Goal: Information Seeking & Learning: Find specific fact

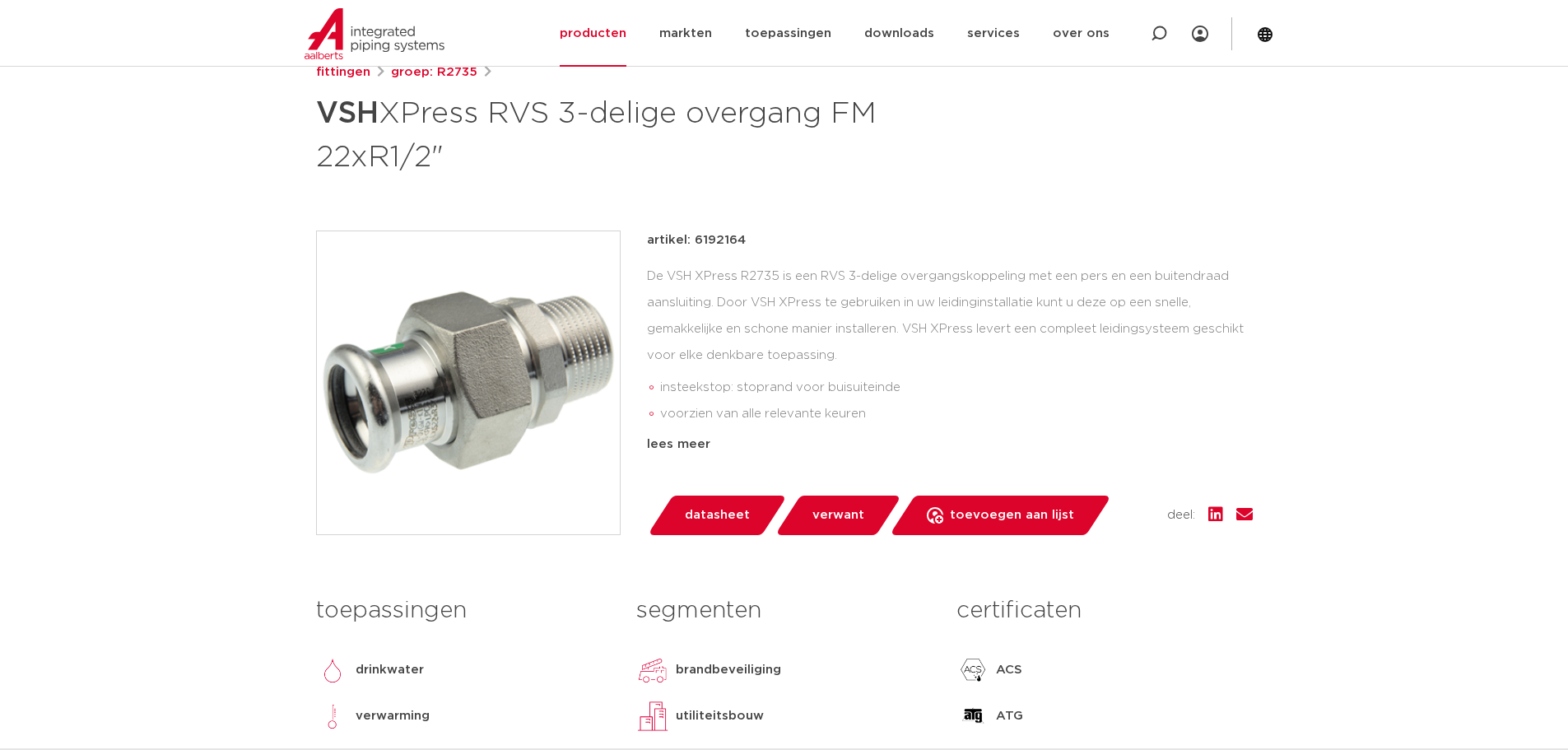
scroll to position [82, 0]
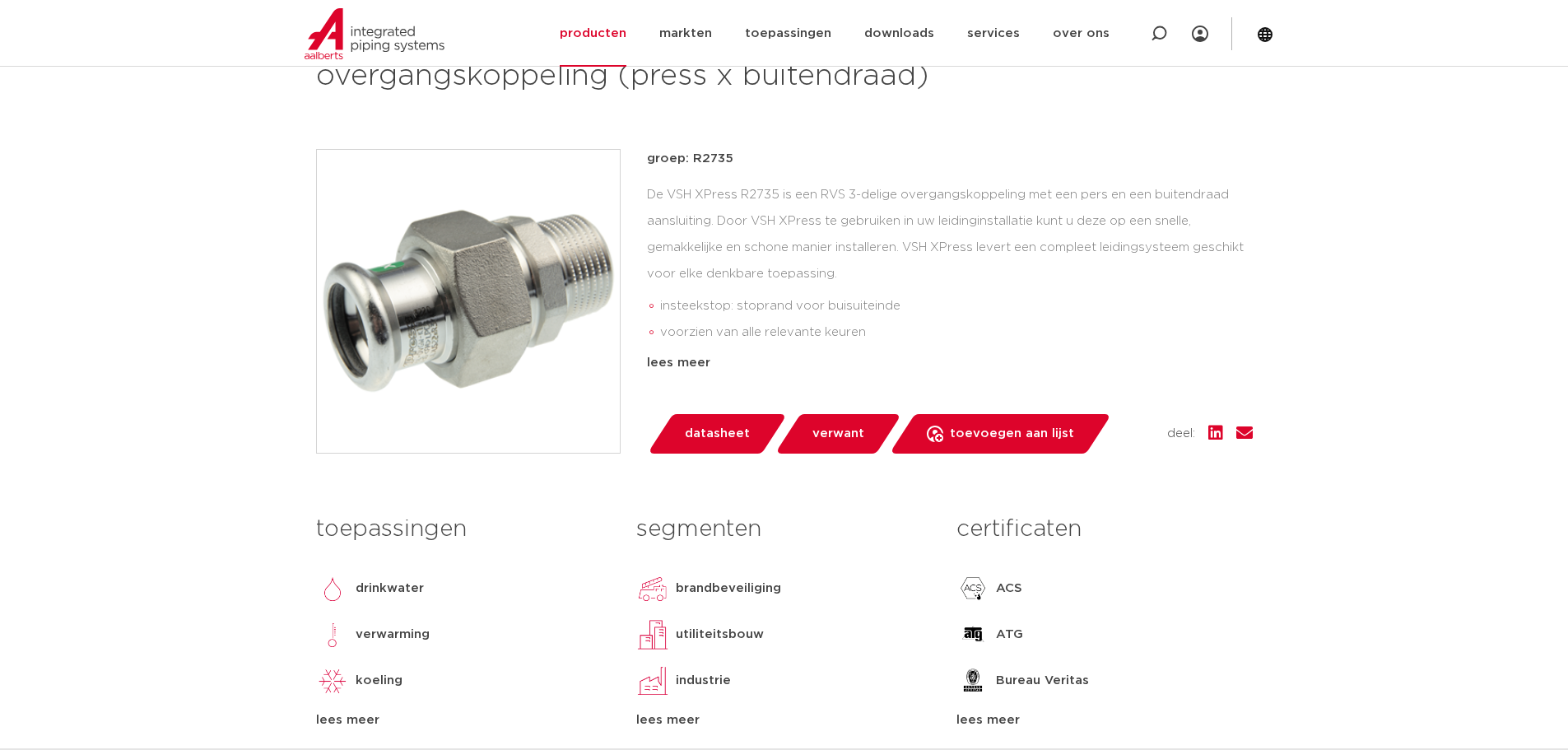
scroll to position [162, 0]
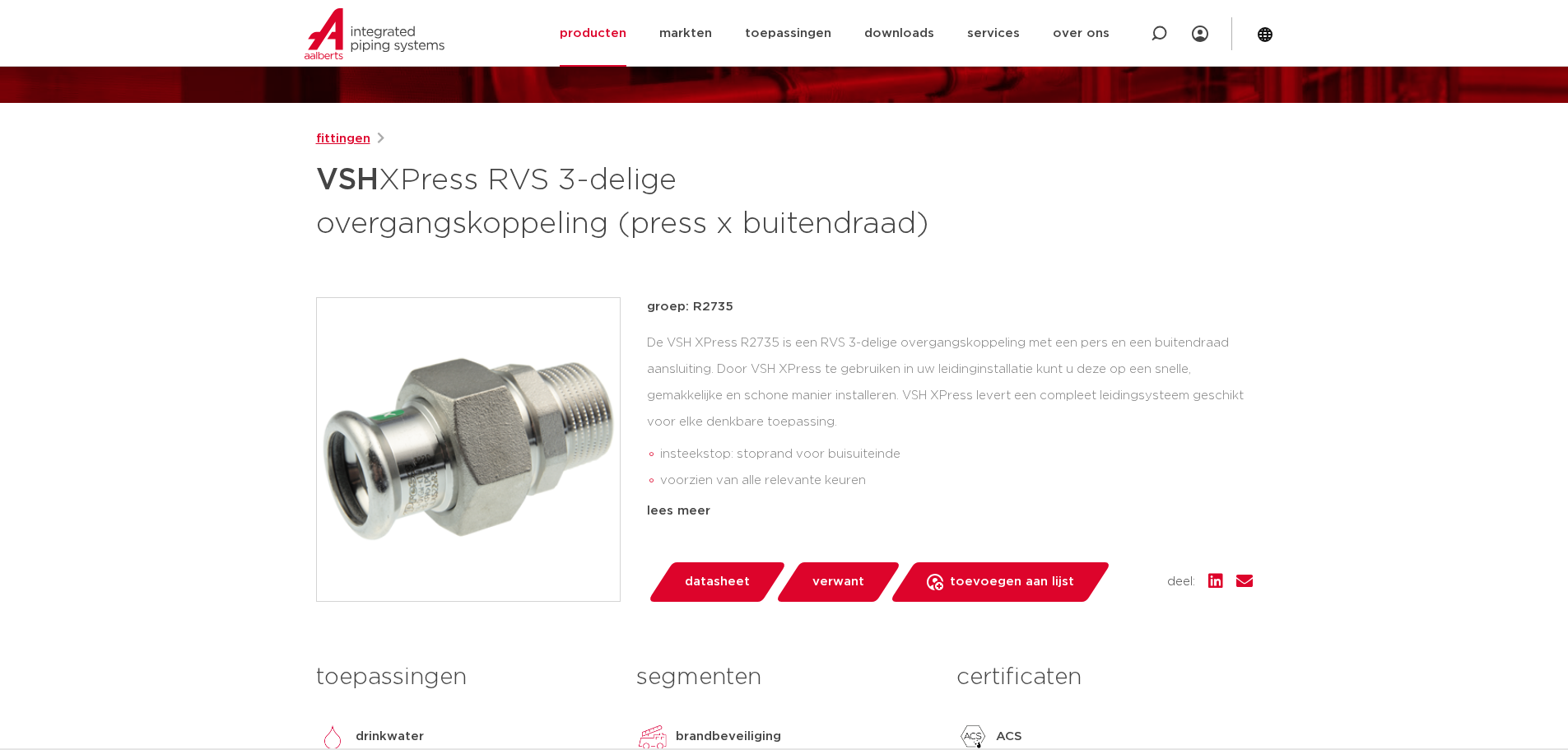
click at [344, 132] on link "fittingen" at bounding box center [343, 138] width 54 height 20
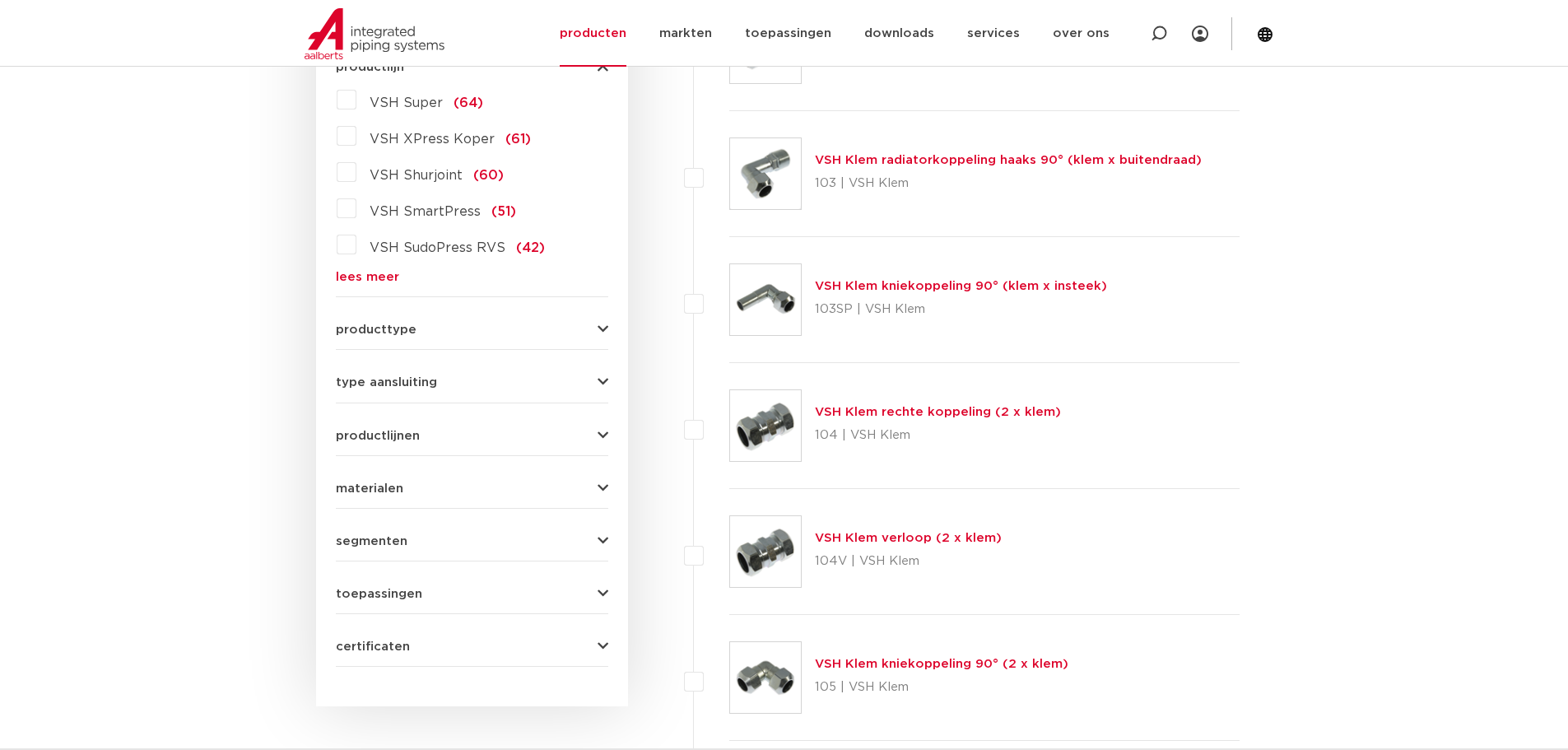
scroll to position [266, 0]
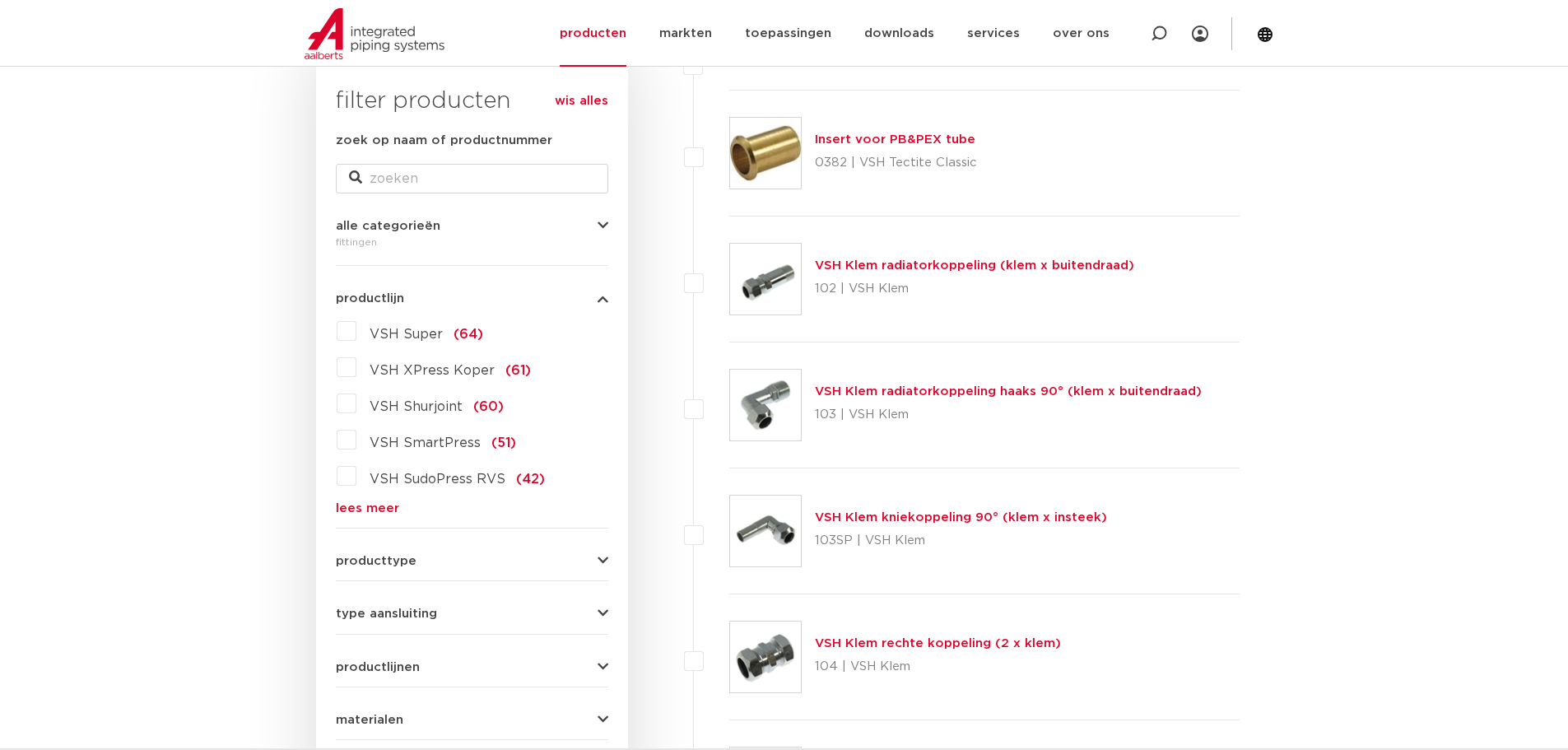
click at [372, 499] on div "VSH Super (64) VSH XPress Koper (61) VSH Shurjoint (60) VSH SmartPress (51) VSH…" at bounding box center [472, 416] width 273 height 197
click at [388, 521] on form "zoek op naam of productnummer alle categorieën fittingen fittingen afsluiters b…" at bounding box center [472, 514] width 273 height 767
click at [381, 509] on link "lees meer" at bounding box center [472, 508] width 273 height 13
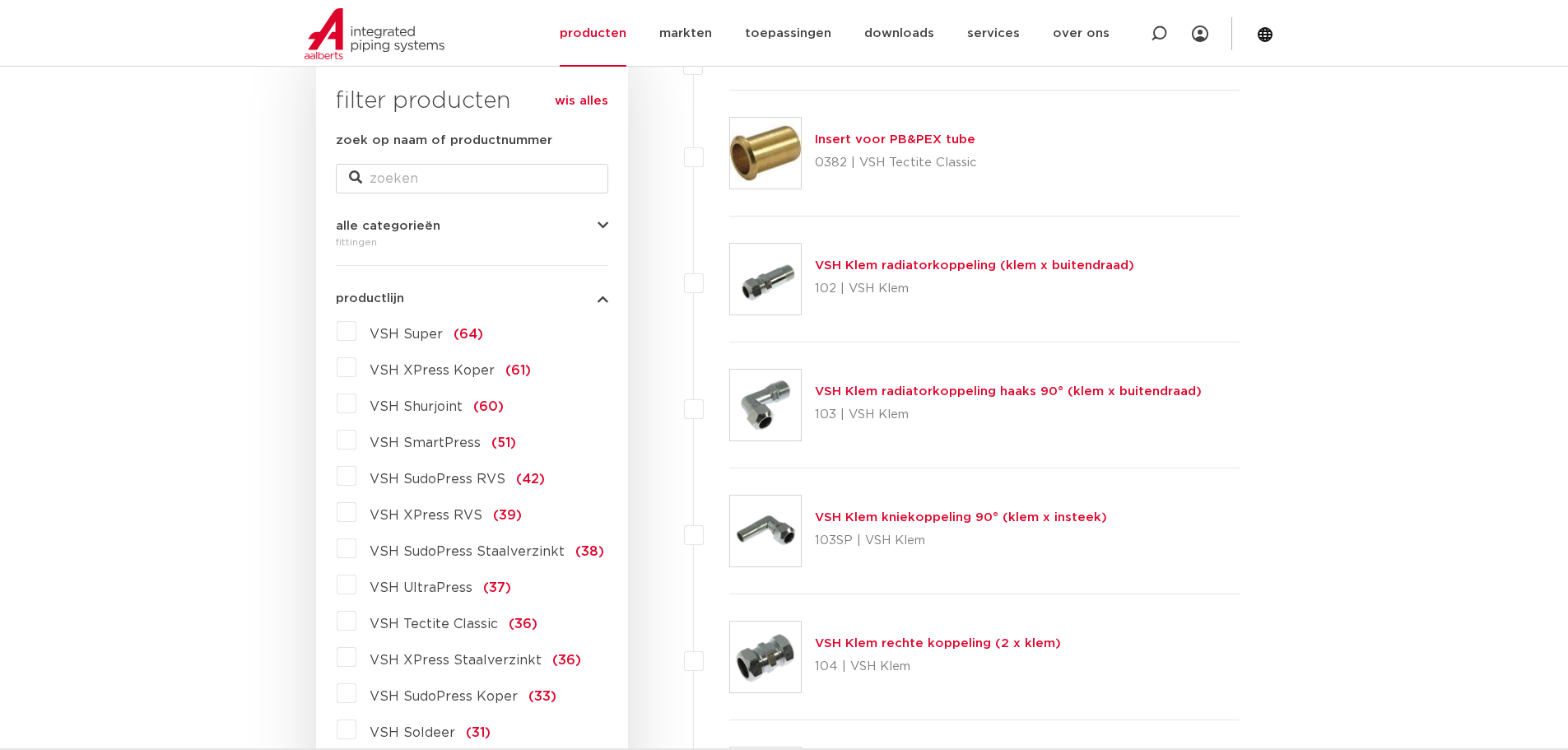
click at [425, 514] on span "VSH XPress RVS" at bounding box center [426, 515] width 113 height 13
click at [0, 0] on input "VSH XPress RVS (39)" at bounding box center [0, 0] width 0 height 0
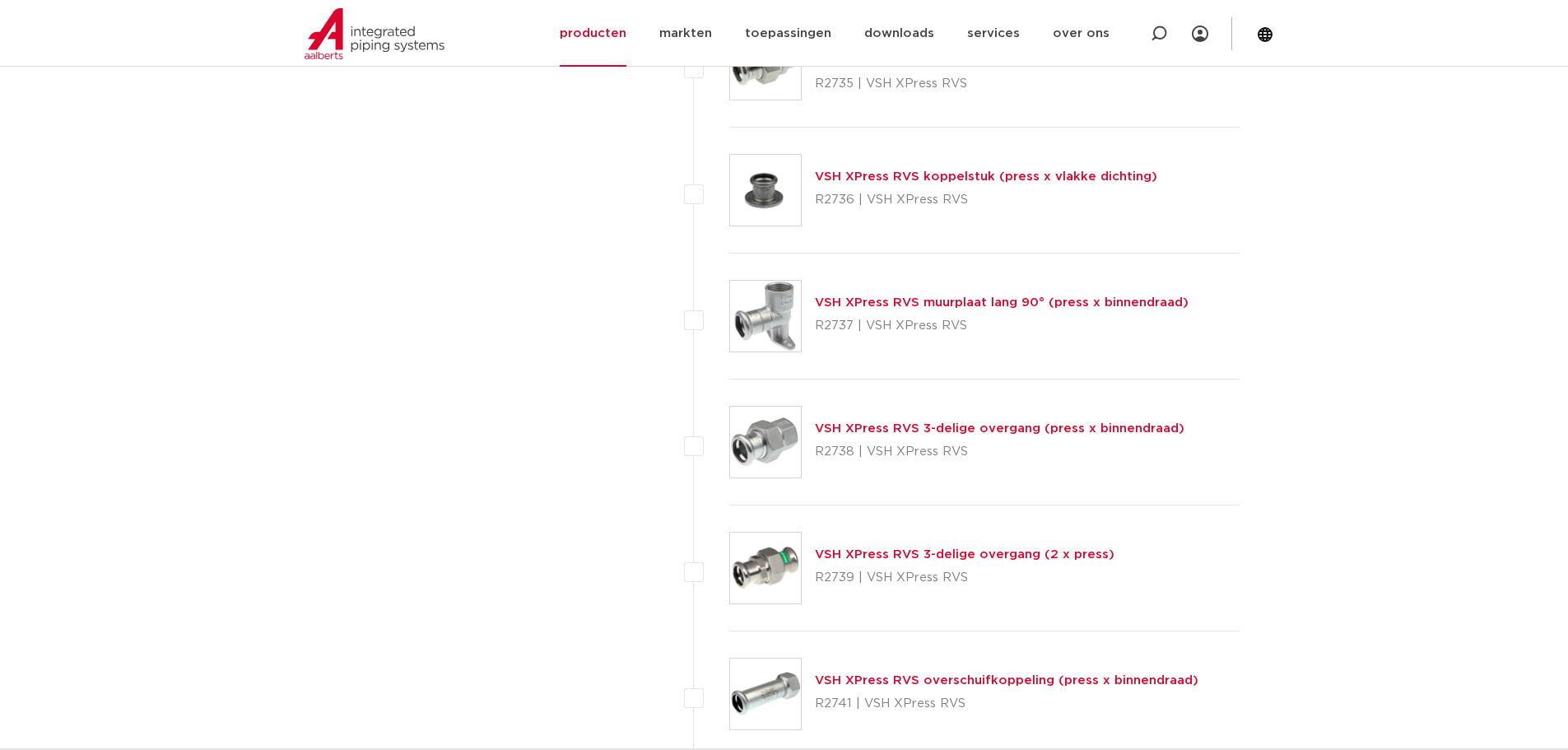
scroll to position [3706, 0]
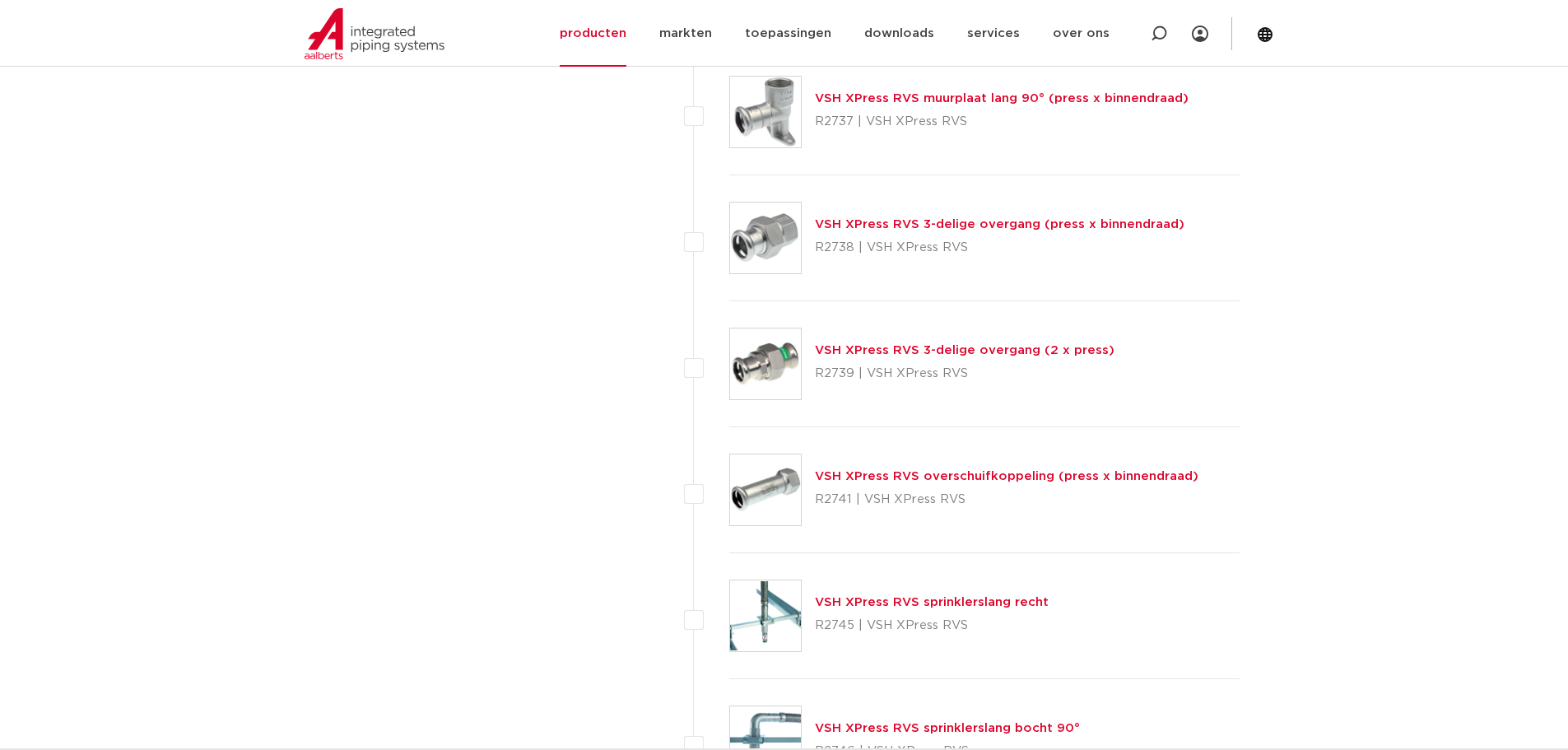
click at [959, 226] on link "VSH XPress RVS 3-delige overgang (press x binnendraad)" at bounding box center [999, 224] width 370 height 13
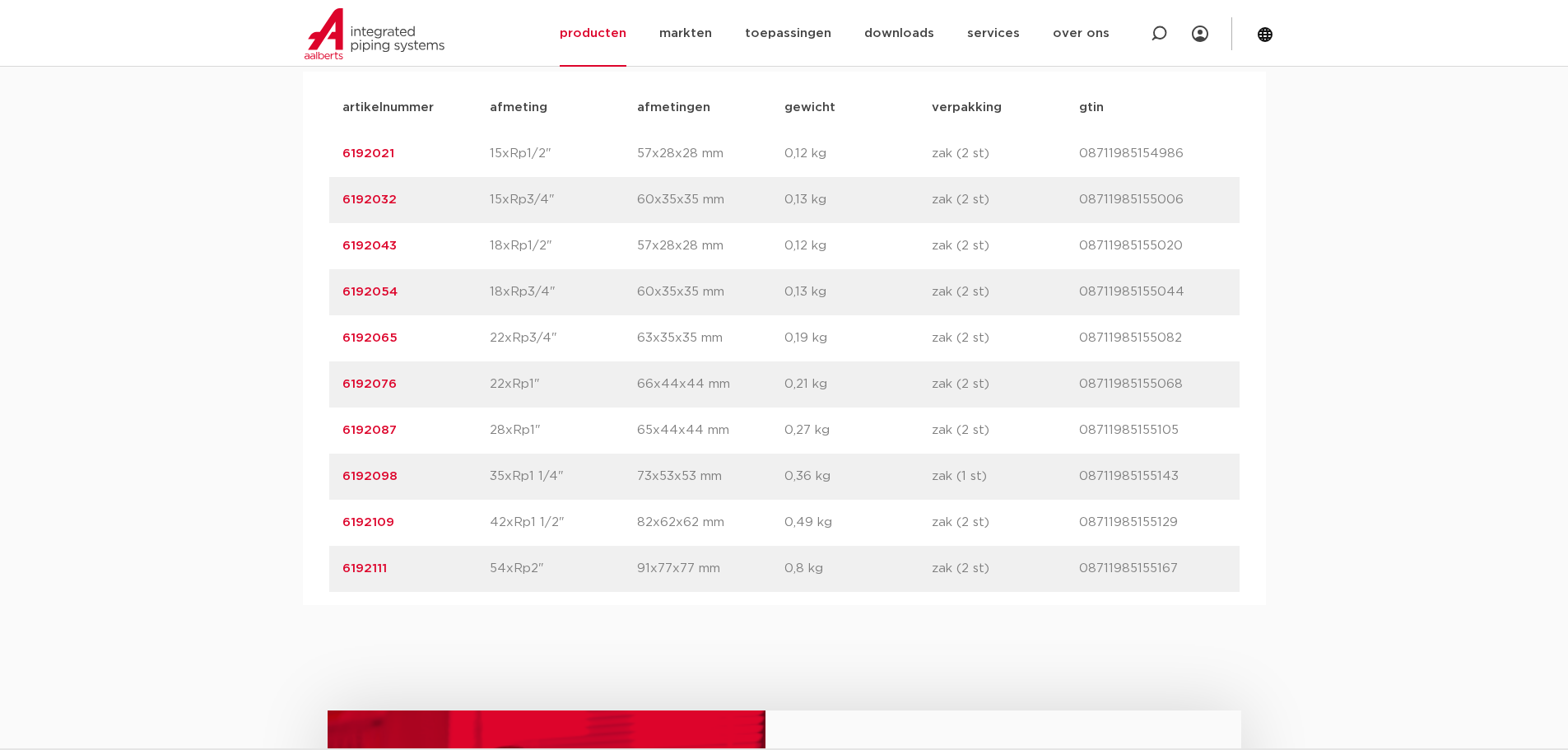
scroll to position [1152, 0]
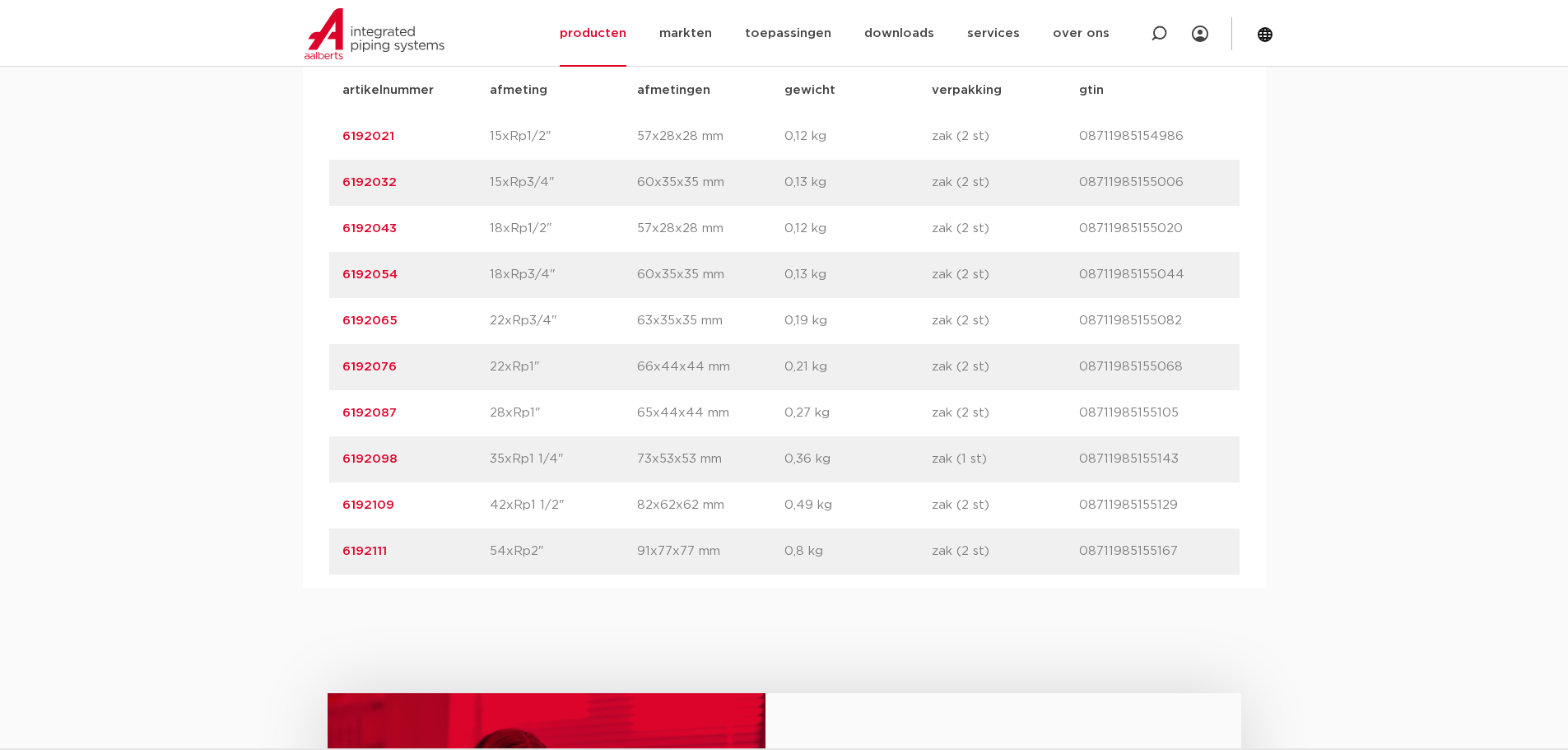
click at [354, 315] on link "6192065" at bounding box center [370, 320] width 55 height 13
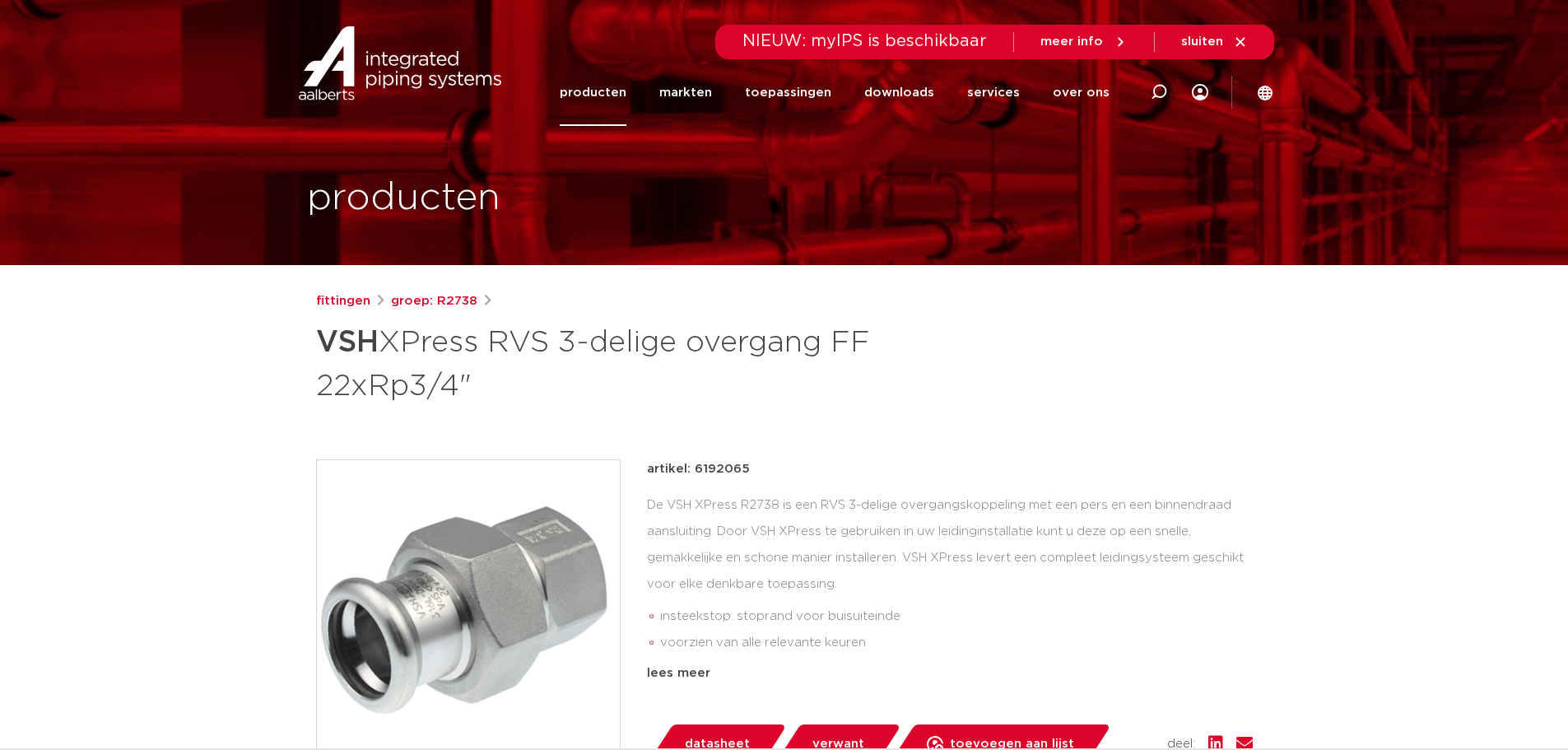
drag, startPoint x: 692, startPoint y: 469, endPoint x: 777, endPoint y: 466, distance: 85.1
click at [777, 466] on div "artikel: 6192065" at bounding box center [949, 469] width 606 height 20
copy p "6192065"
